Goal: Communication & Community: Answer question/provide support

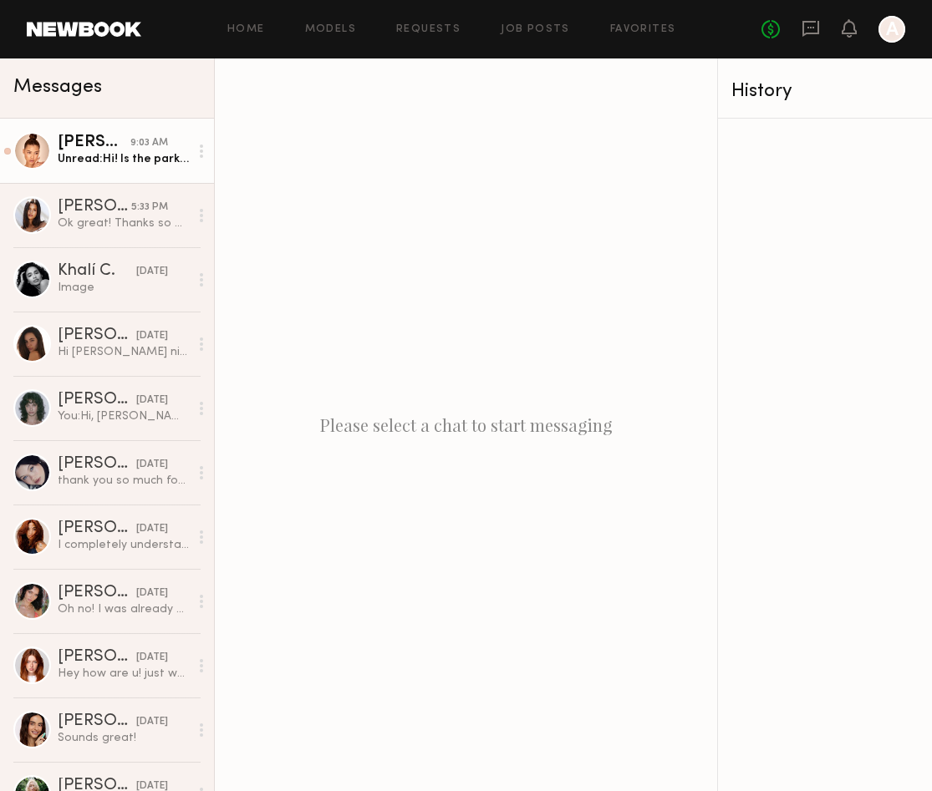
click at [111, 155] on div "Unread: Hi! Is the parking in front safe it says no because street sweeping til…" at bounding box center [123, 159] width 131 height 16
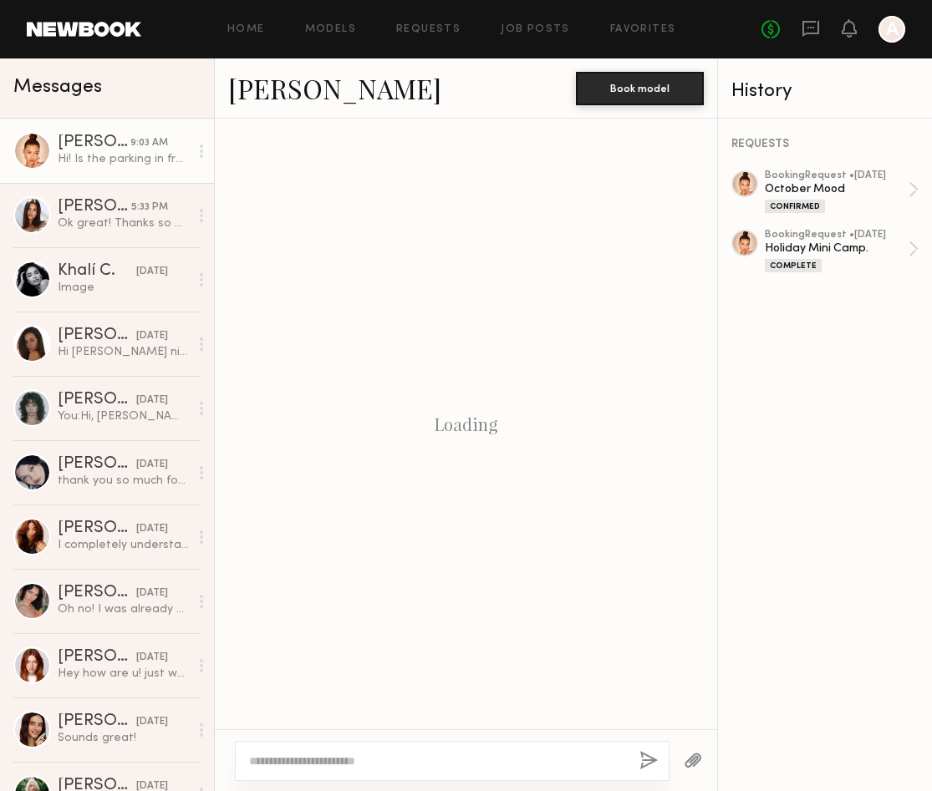
scroll to position [880, 0]
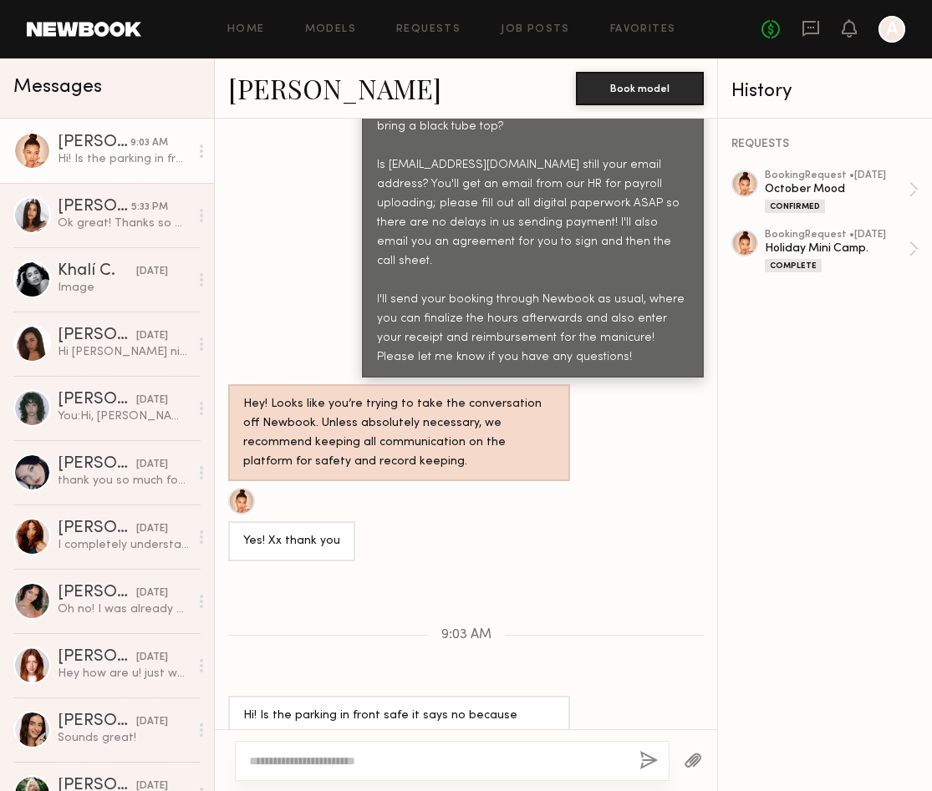
click at [820, 29] on div "No fees up to $5,000 A" at bounding box center [833, 29] width 144 height 27
click at [810, 30] on icon at bounding box center [810, 28] width 18 height 18
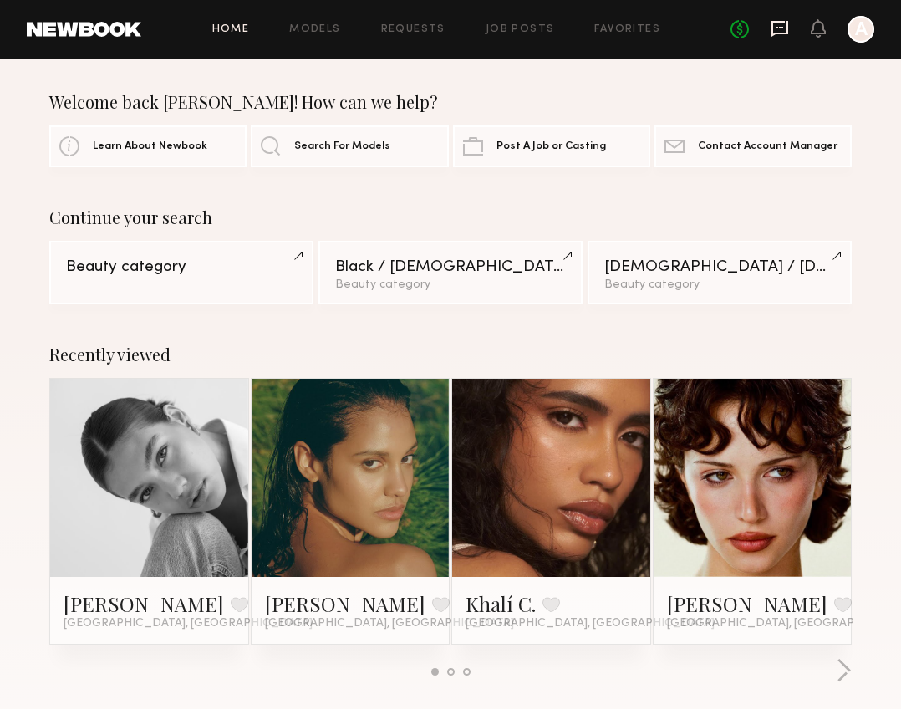
click at [783, 33] on icon at bounding box center [779, 29] width 17 height 16
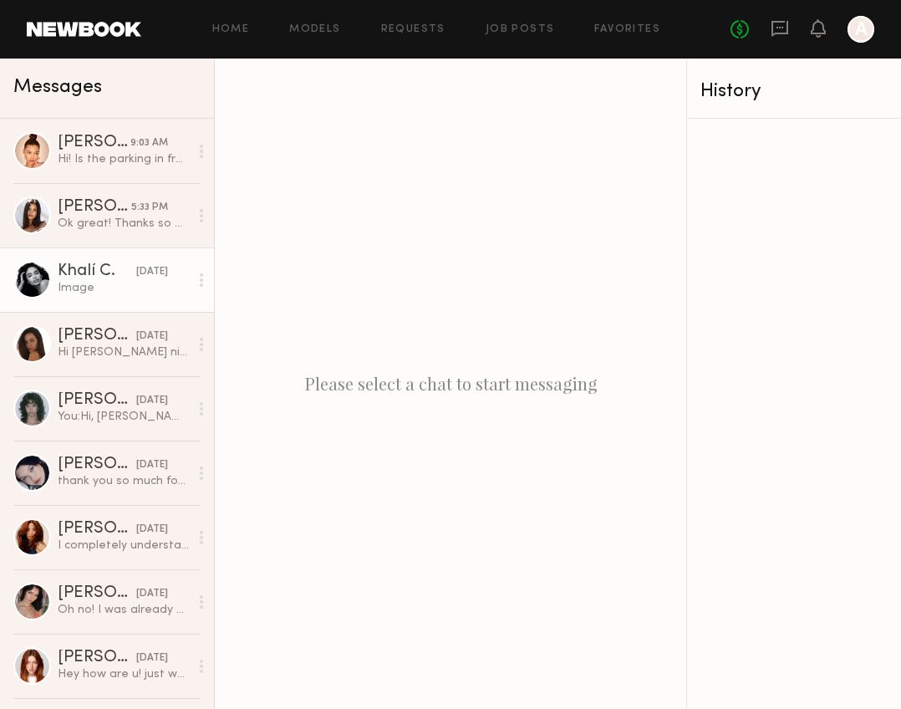
click at [100, 293] on div "Image" at bounding box center [123, 288] width 131 height 16
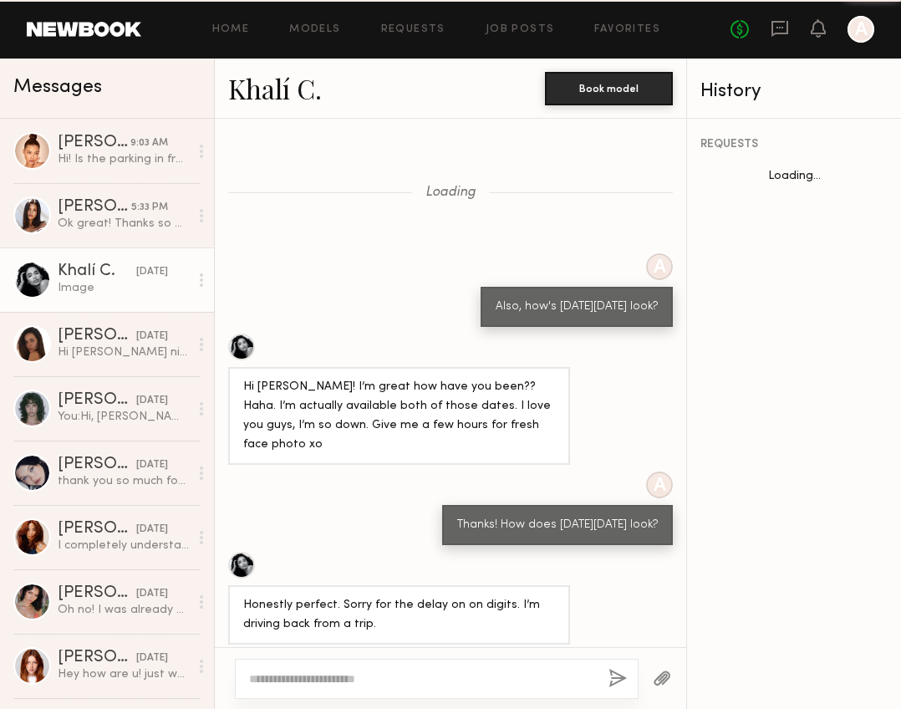
scroll to position [1511, 0]
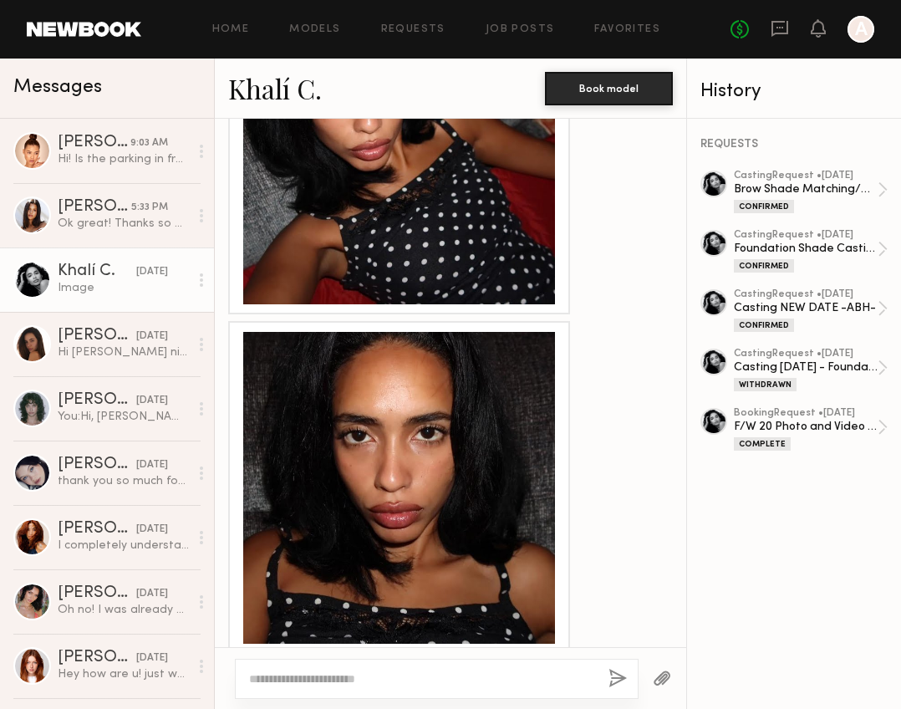
click at [491, 467] on div at bounding box center [399, 488] width 312 height 312
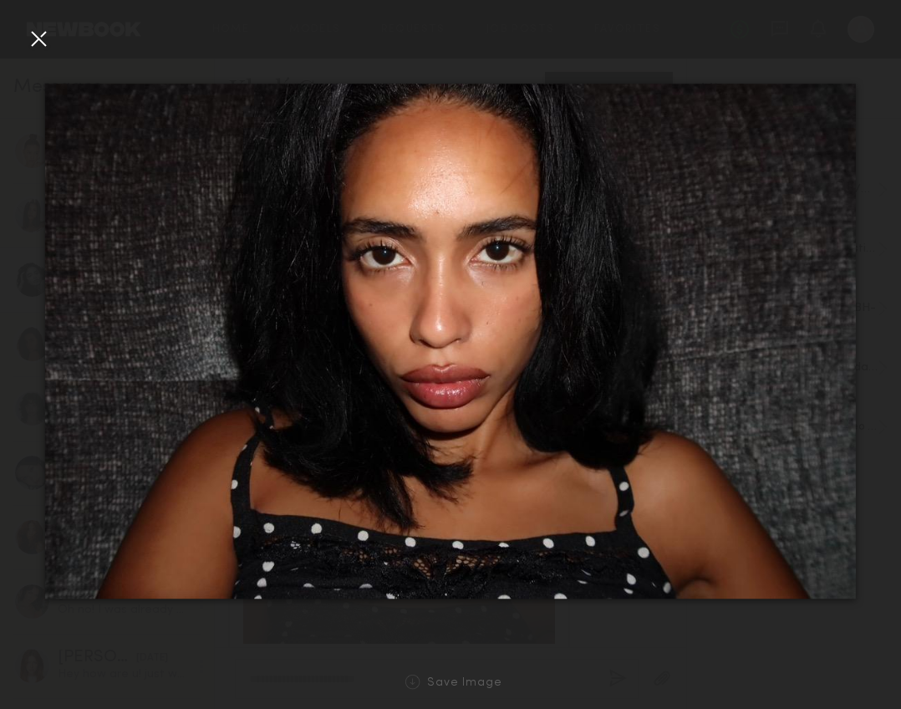
click at [46, 48] on div at bounding box center [38, 38] width 27 height 27
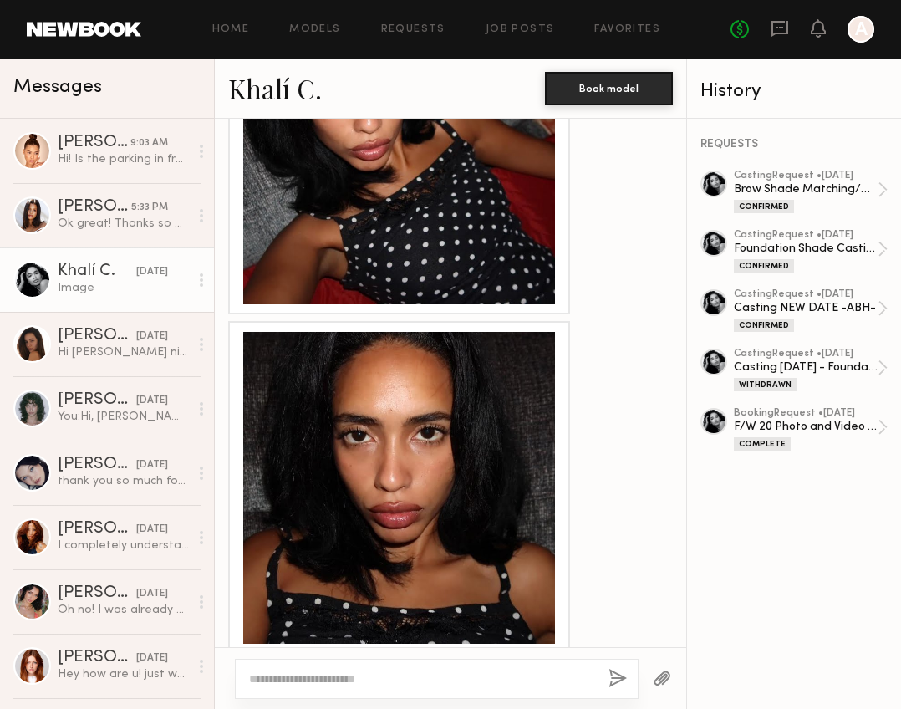
click at [435, 437] on div at bounding box center [399, 488] width 312 height 312
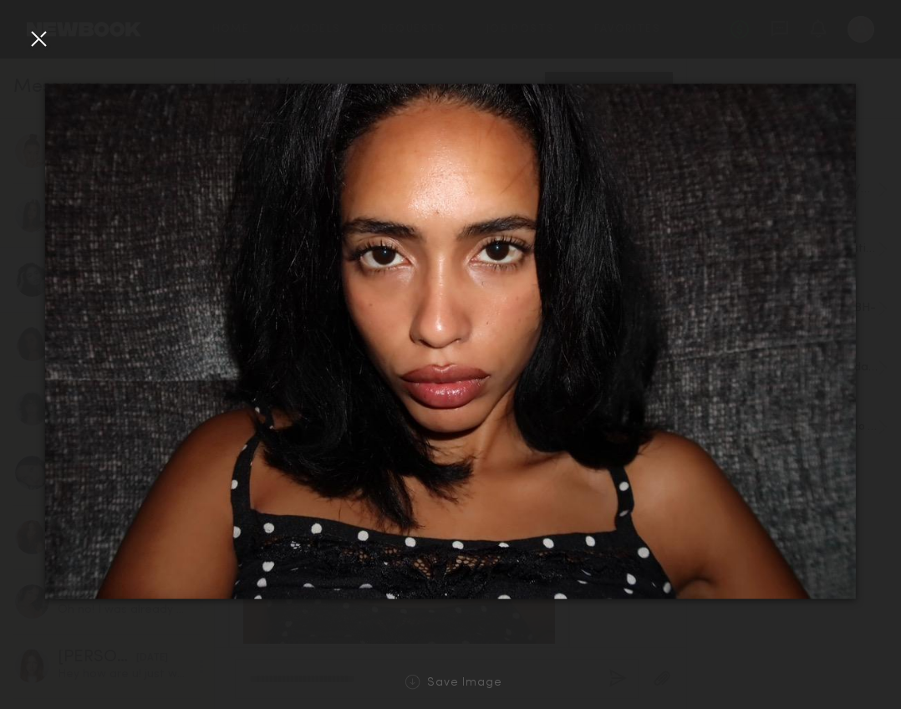
click at [40, 42] on div at bounding box center [38, 38] width 27 height 27
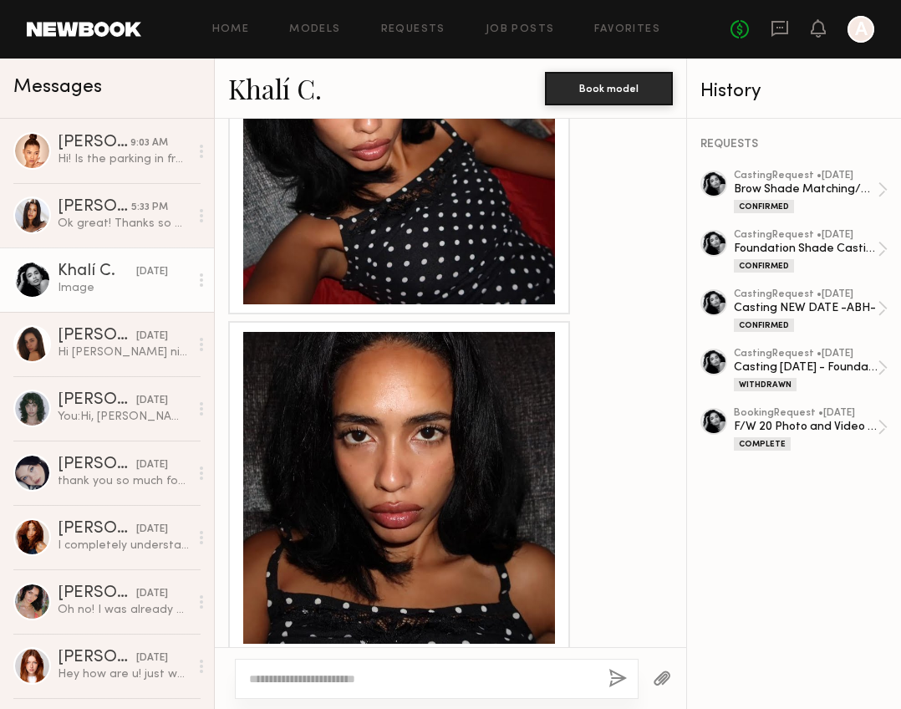
click at [404, 680] on textarea at bounding box center [422, 678] width 346 height 17
click at [404, 684] on textarea at bounding box center [422, 678] width 346 height 17
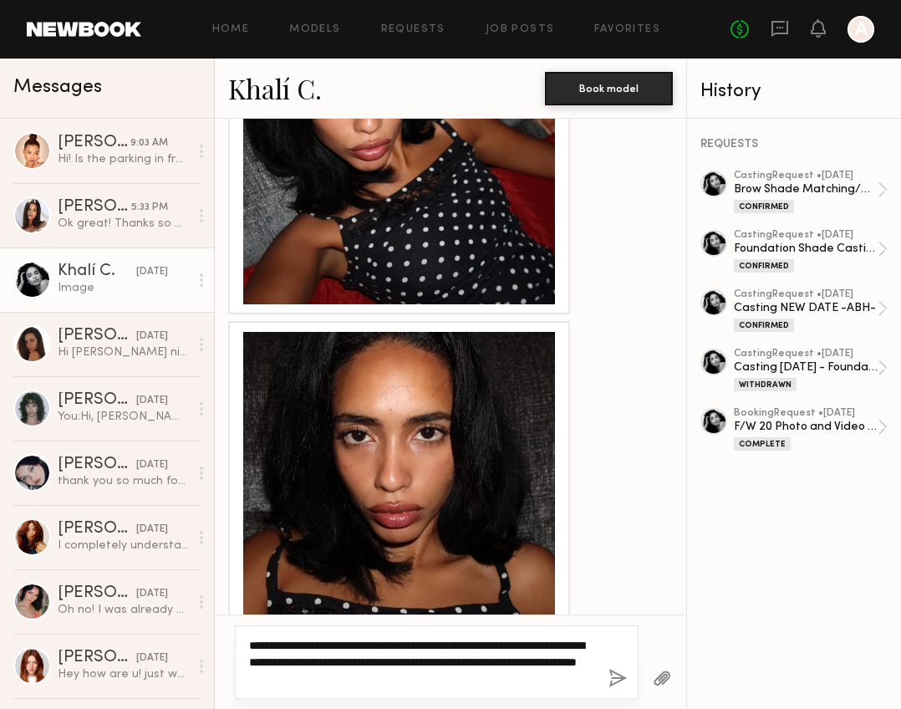
type textarea "**********"
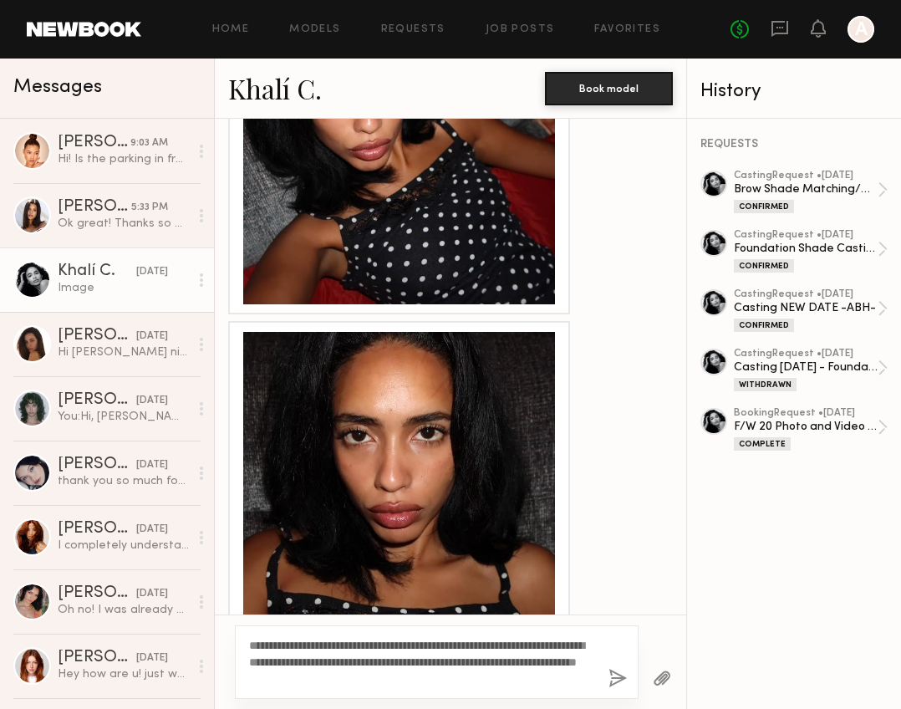
click at [616, 671] on button "button" at bounding box center [617, 679] width 18 height 21
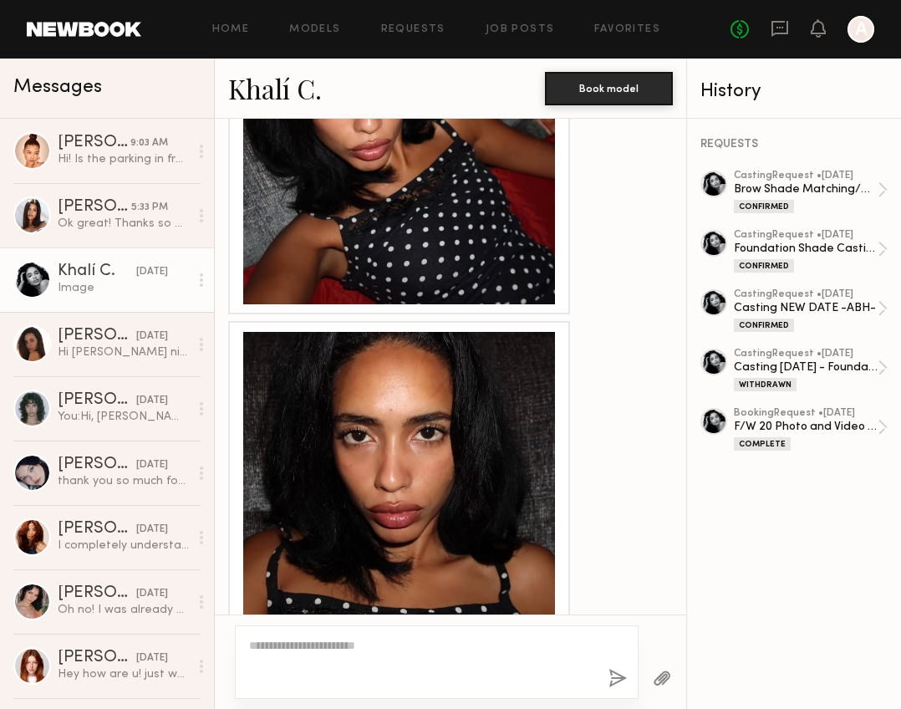
scroll to position [1849, 0]
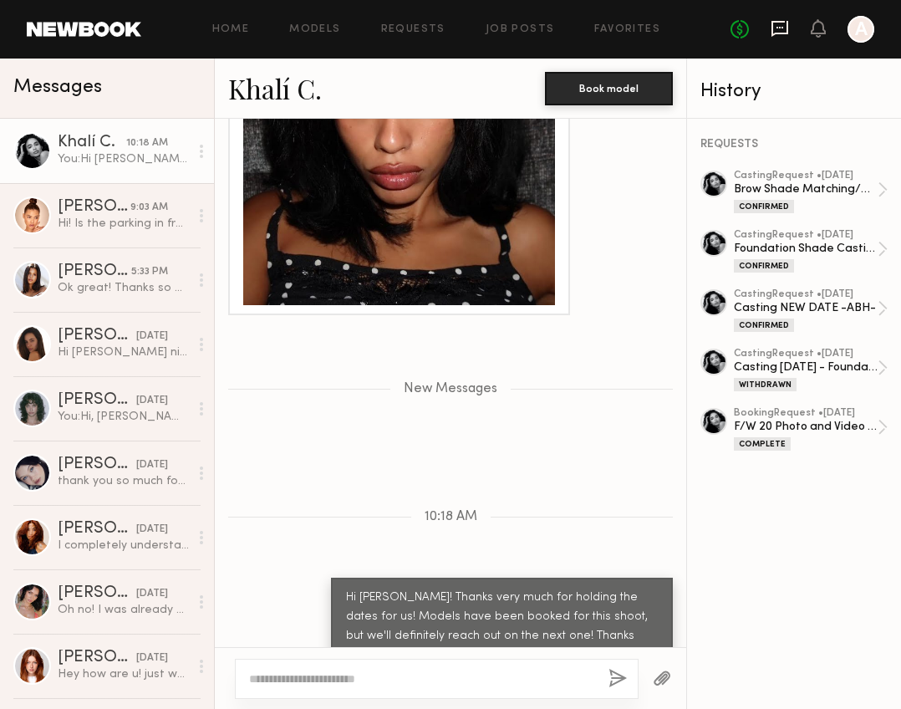
click at [775, 30] on icon at bounding box center [779, 28] width 18 height 18
